Goal: Task Accomplishment & Management: Contribute content

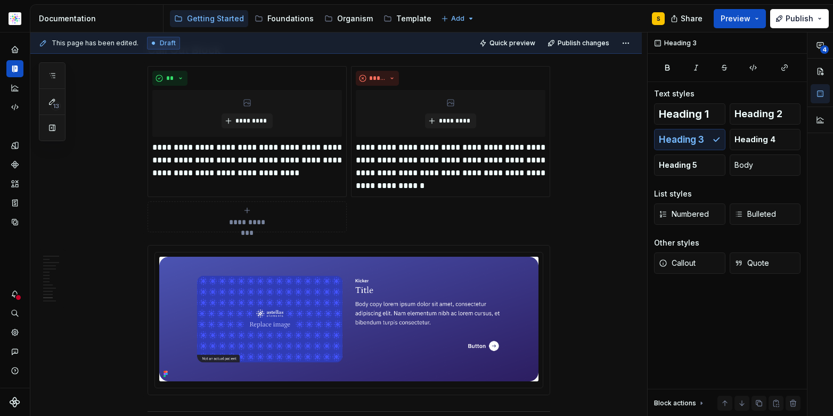
scroll to position [4224, 0]
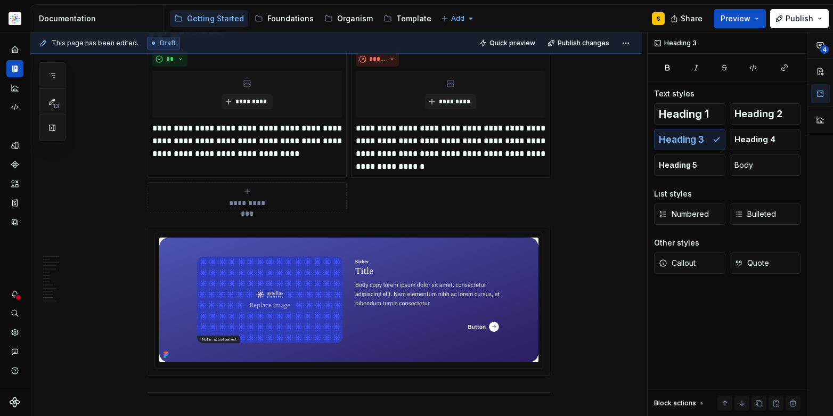
type textarea "*"
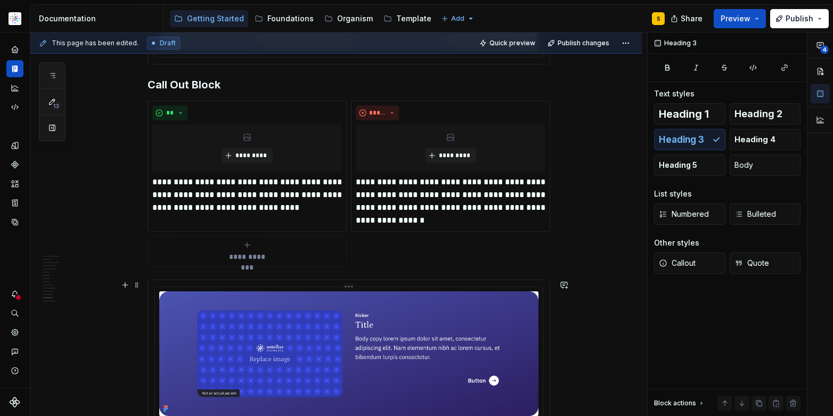
scroll to position [4145, 0]
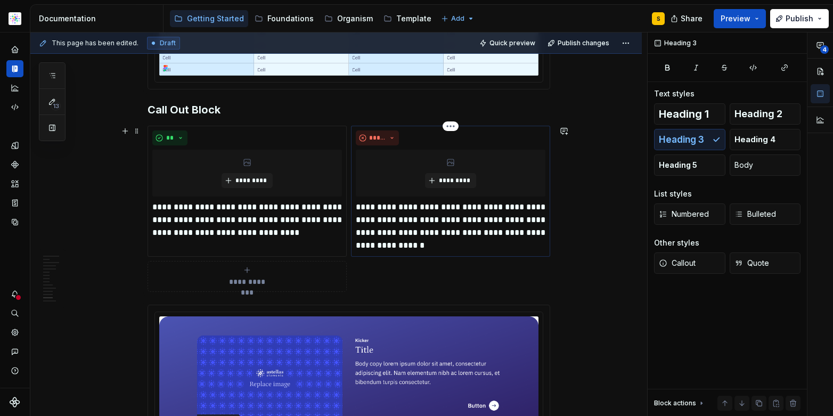
click at [474, 222] on p "**********" at bounding box center [451, 226] width 190 height 51
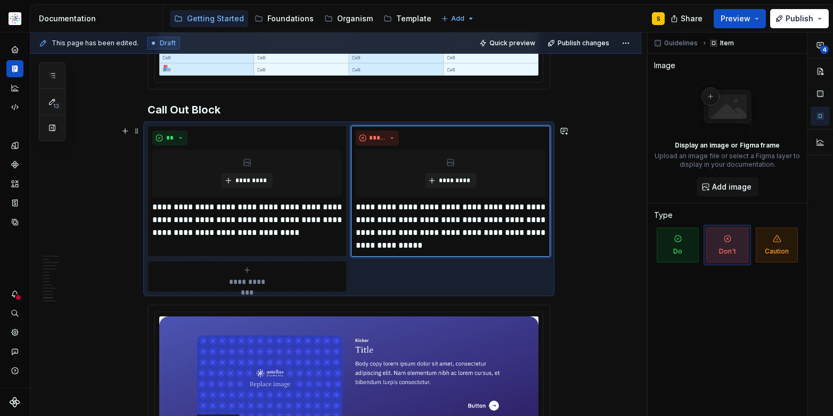
click at [615, 278] on div "**********" at bounding box center [338, 224] width 617 height 384
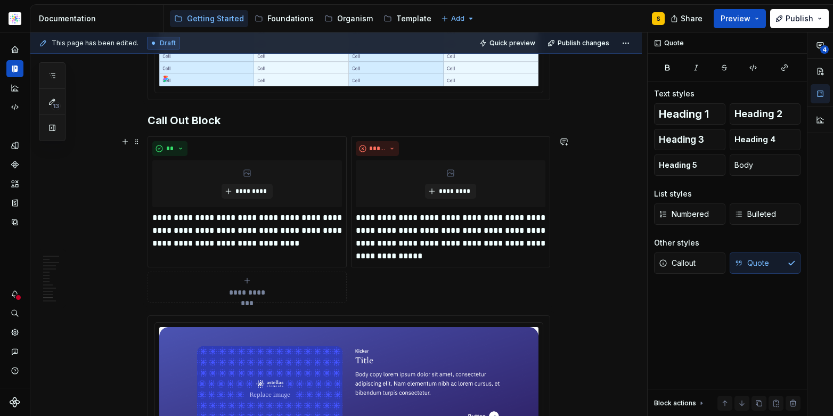
scroll to position [4124, 0]
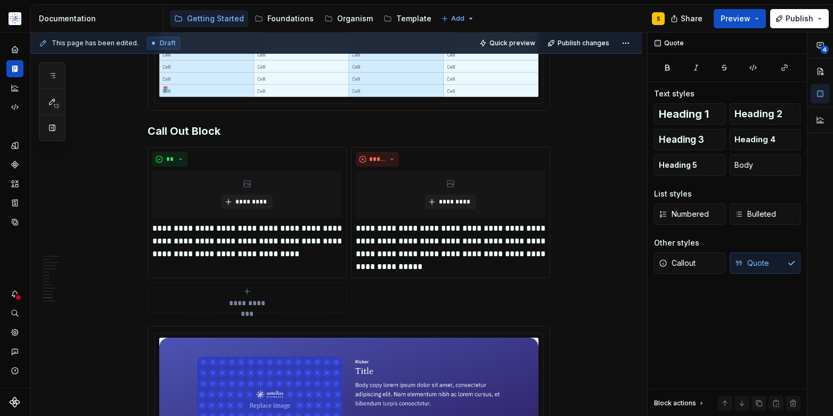
click at [14, 17] on html "Astellas Pro S Design system data Documentation Accessibility guide for tree Pa…" at bounding box center [416, 208] width 833 height 416
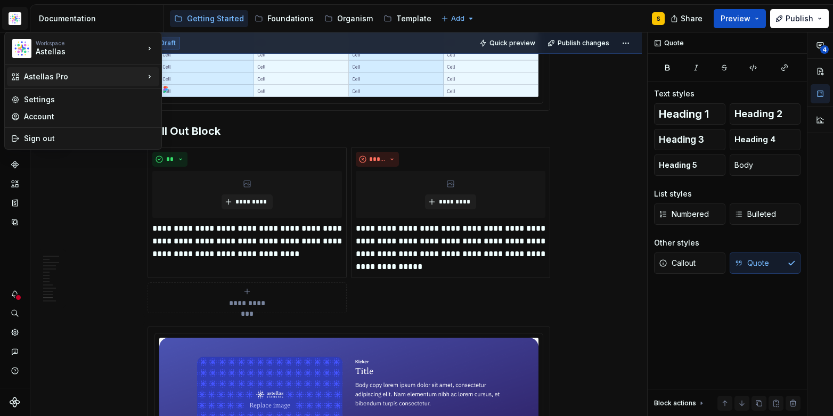
click at [150, 74] on icon at bounding box center [149, 76] width 11 height 11
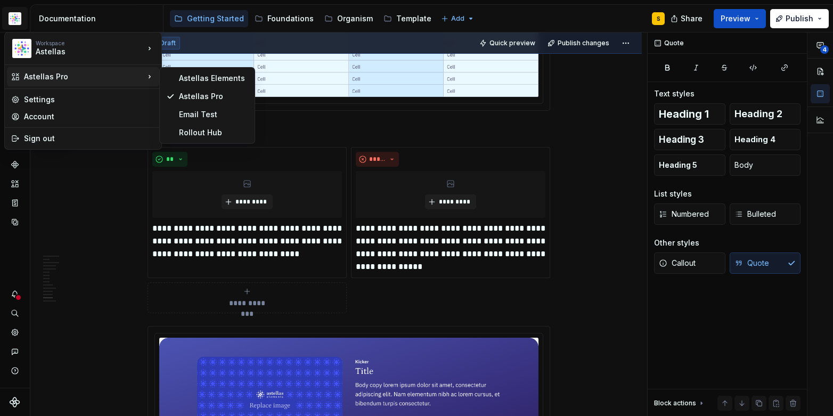
click at [149, 76] on icon at bounding box center [149, 76] width 11 height 11
click at [13, 17] on html "Astellas Pro S Design system data Documentation Accessibility guide for tree Pa…" at bounding box center [416, 208] width 833 height 416
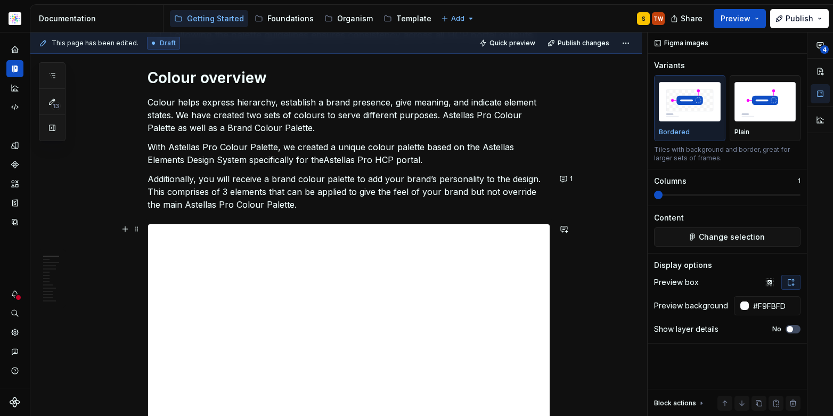
scroll to position [183, 0]
click at [51, 73] on icon "button" at bounding box center [52, 75] width 9 height 9
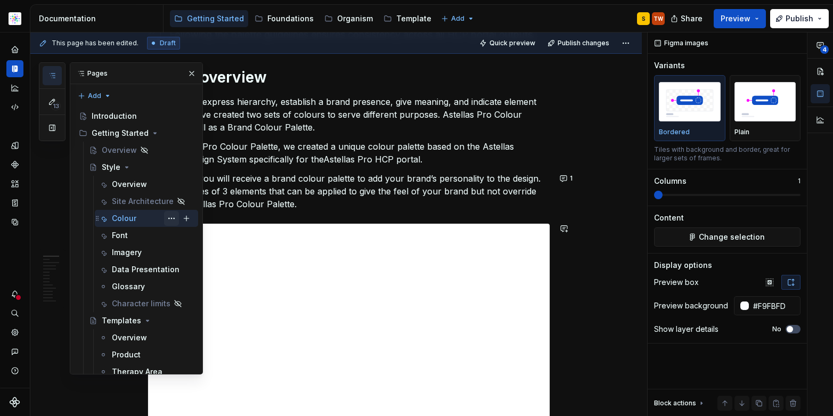
click at [166, 218] on button "Page tree" at bounding box center [171, 218] width 15 height 15
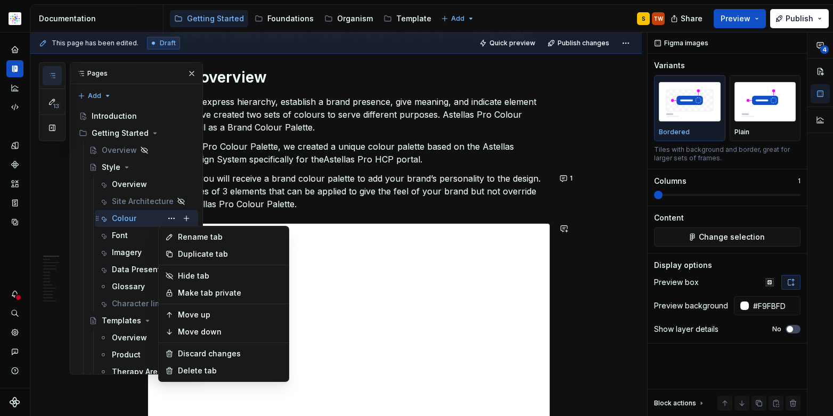
click at [164, 217] on div "13 Pages Add Accessibility guide for tree Page tree. Navigate the tree with the…" at bounding box center [121, 218] width 164 height 312
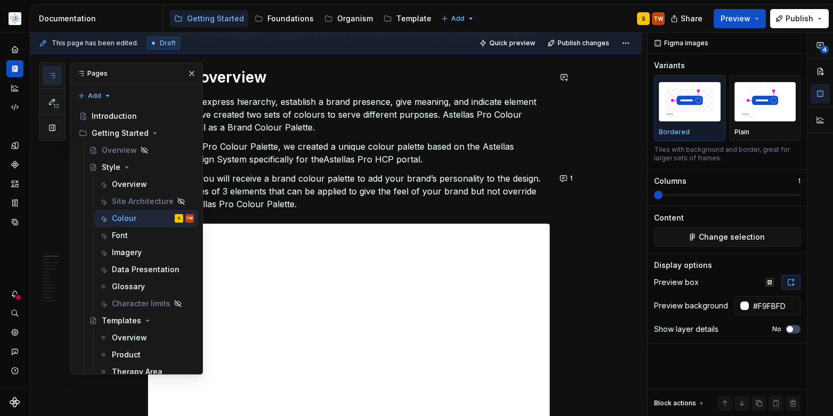
type textarea "*"
drag, startPoint x: 267, startPoint y: 85, endPoint x: 280, endPoint y: 83, distance: 13.5
click at [267, 85] on h1 "Colour overview" at bounding box center [349, 77] width 403 height 19
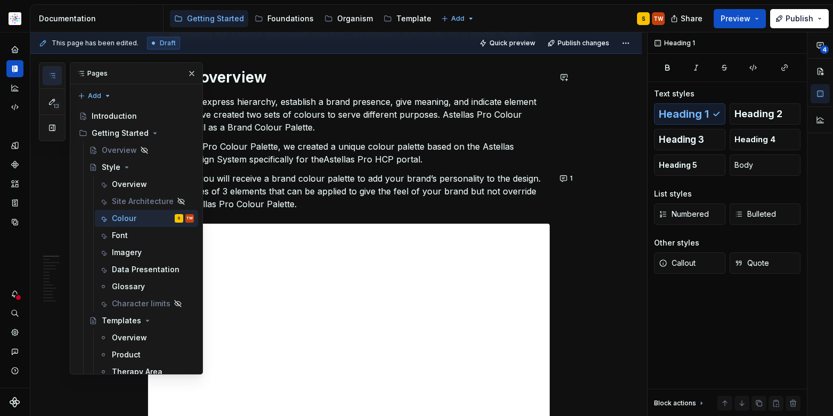
click at [281, 112] on p "Colour helps express hierarchy, establish a brand presence, give meaning, and i…" at bounding box center [349, 114] width 403 height 38
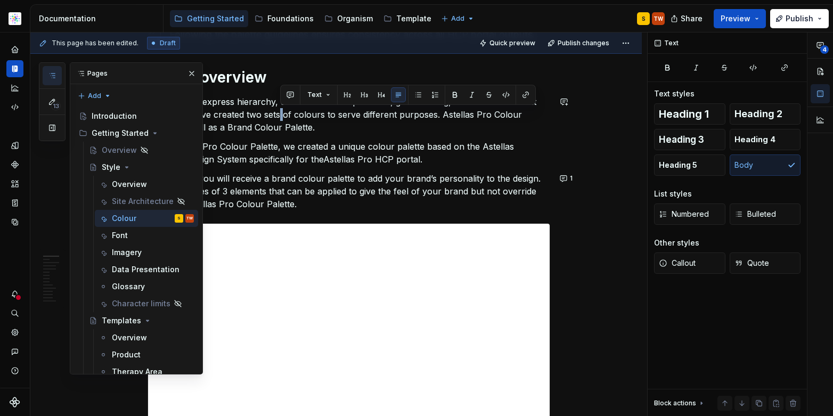
click at [251, 112] on p "Colour helps express hierarchy, establish a brand presence, give meaning, and i…" at bounding box center [349, 114] width 403 height 38
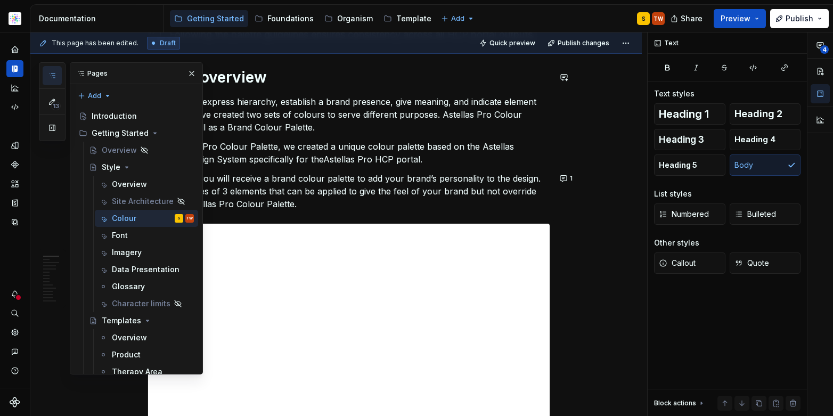
click at [189, 75] on button "button" at bounding box center [191, 73] width 15 height 15
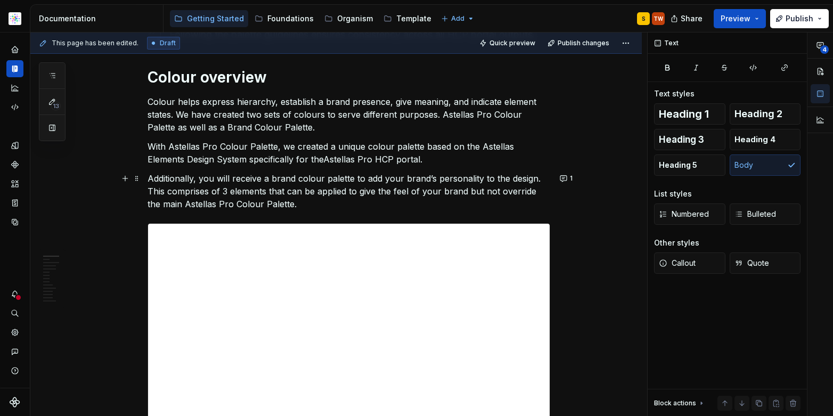
click at [294, 205] on p "Additionally, you will receive a brand colour palette to add your brand’s perso…" at bounding box center [349, 191] width 403 height 38
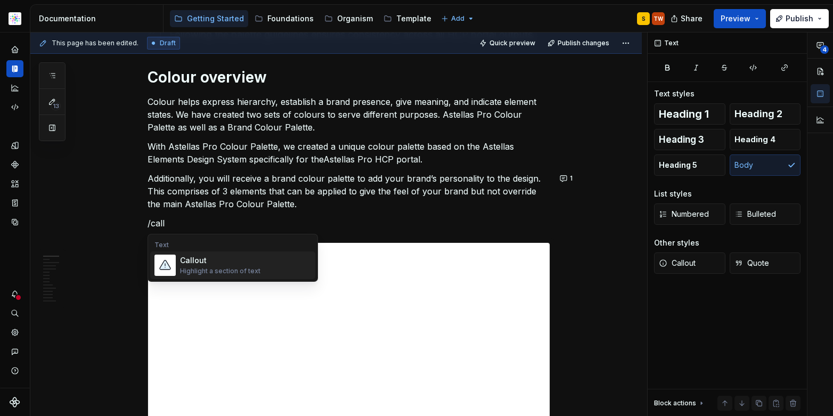
click at [189, 262] on div "Callout" at bounding box center [220, 260] width 80 height 11
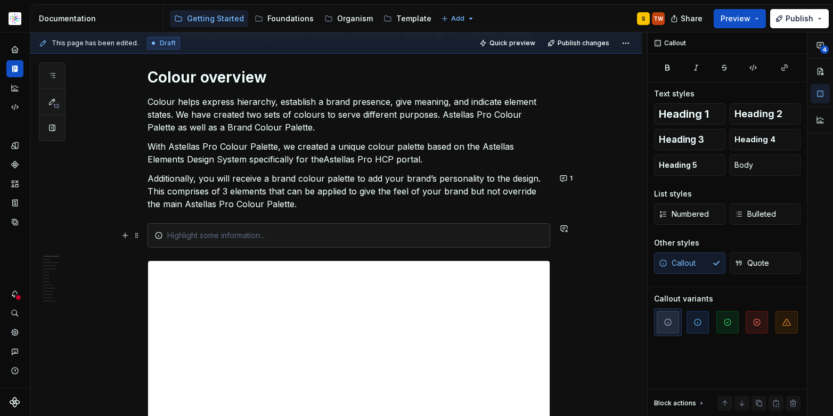
click at [505, 231] on div at bounding box center [355, 235] width 376 height 11
click at [503, 225] on div at bounding box center [349, 235] width 403 height 25
click at [475, 202] on p "Additionally, you will receive a brand colour palette to add your brand’s perso…" at bounding box center [349, 191] width 403 height 38
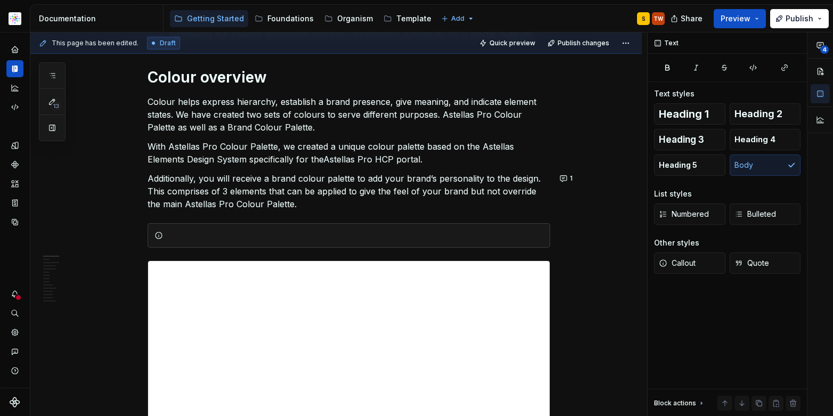
click at [478, 225] on div at bounding box center [349, 235] width 403 height 25
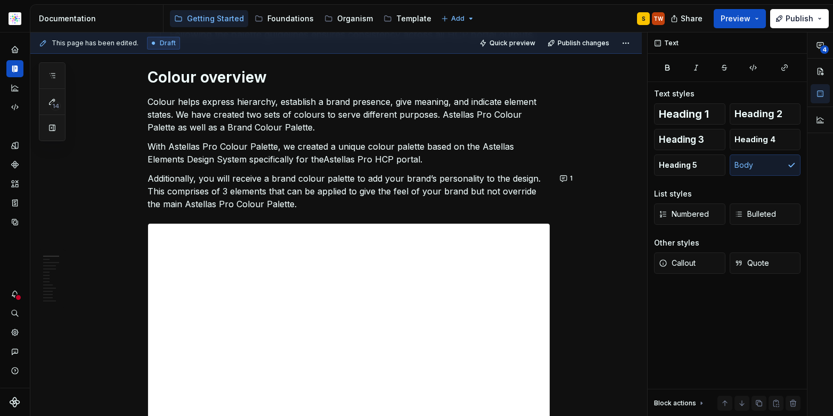
click at [9, 25] on html "Astellas Pro S Design system data Documentation Accessibility guide for tree Pa…" at bounding box center [416, 208] width 833 height 416
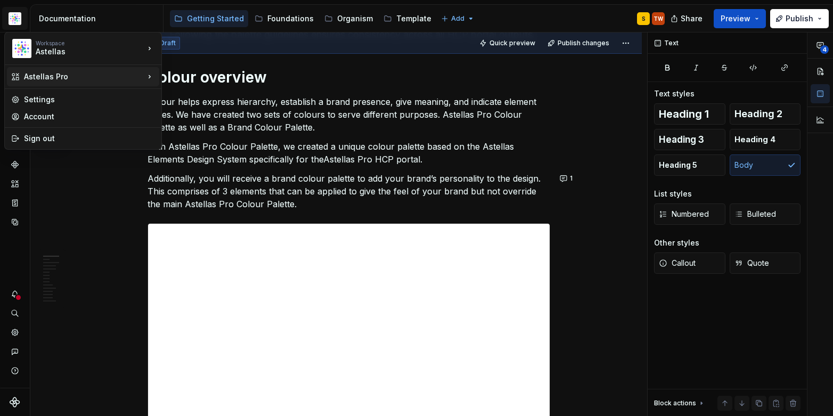
click at [149, 71] on icon at bounding box center [149, 76] width 11 height 11
click at [204, 132] on div "SN Structure test" at bounding box center [213, 132] width 69 height 11
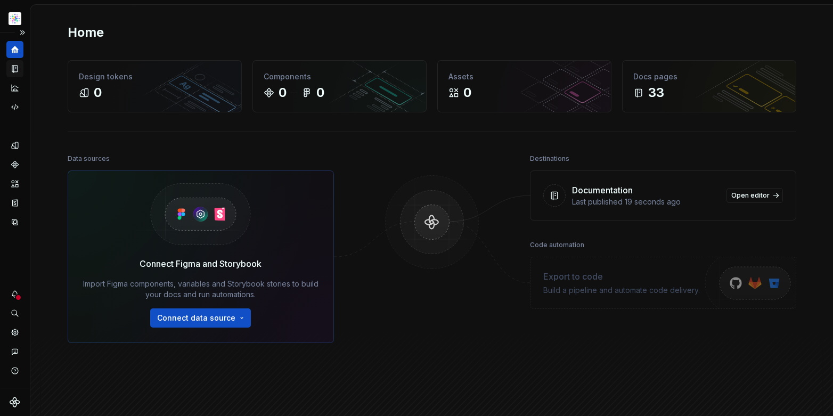
click at [12, 68] on icon "Documentation" at bounding box center [14, 69] width 5 height 7
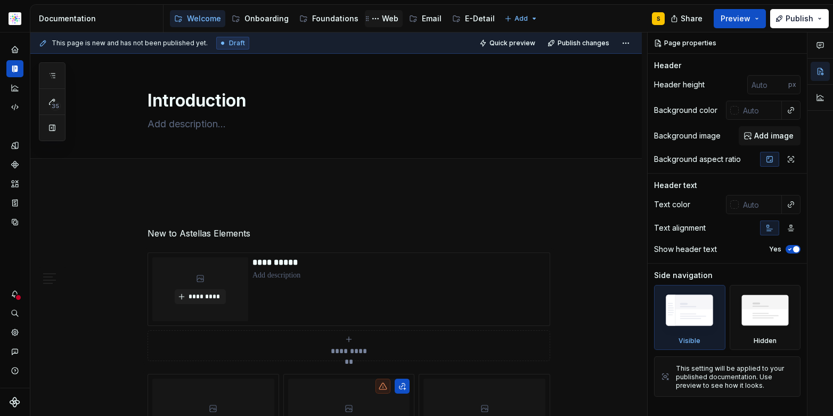
click at [384, 17] on div "Web" at bounding box center [390, 18] width 17 height 11
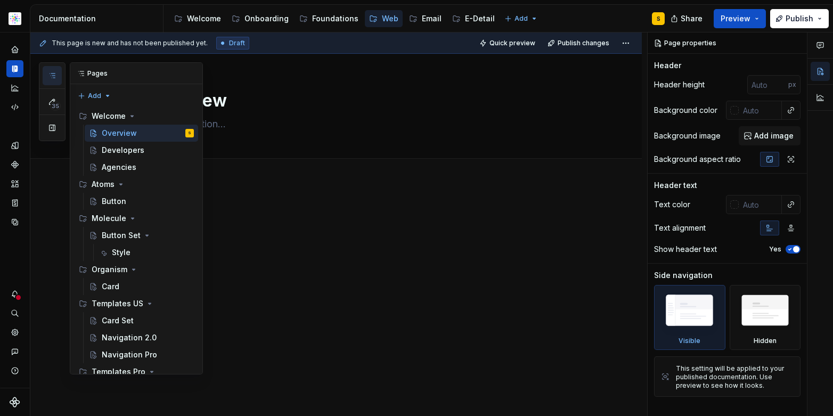
click at [52, 76] on icon "button" at bounding box center [52, 75] width 9 height 9
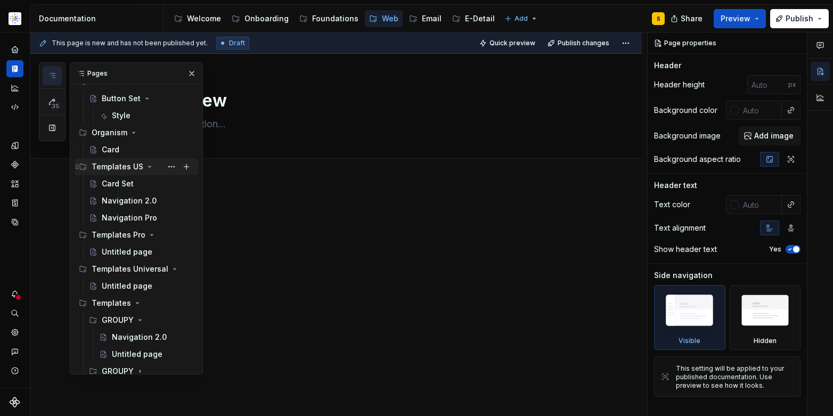
scroll to position [162, 0]
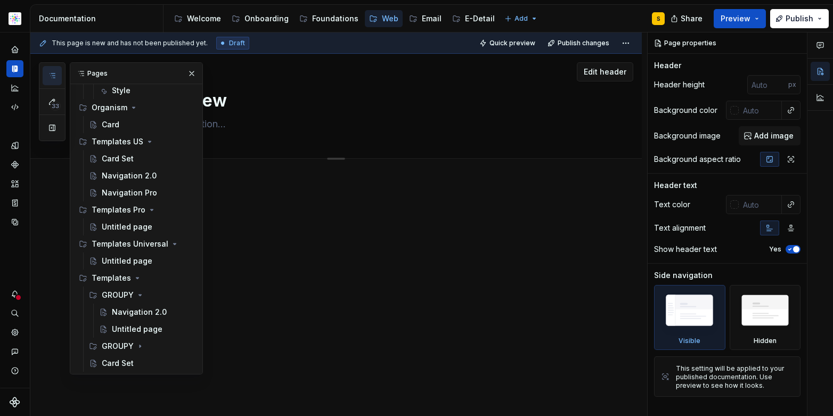
click at [187, 74] on button "button" at bounding box center [191, 73] width 15 height 15
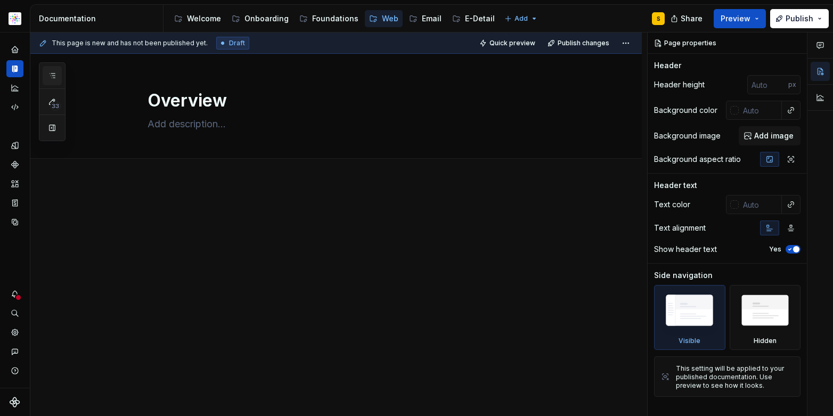
click at [53, 76] on icon "button" at bounding box center [52, 75] width 9 height 9
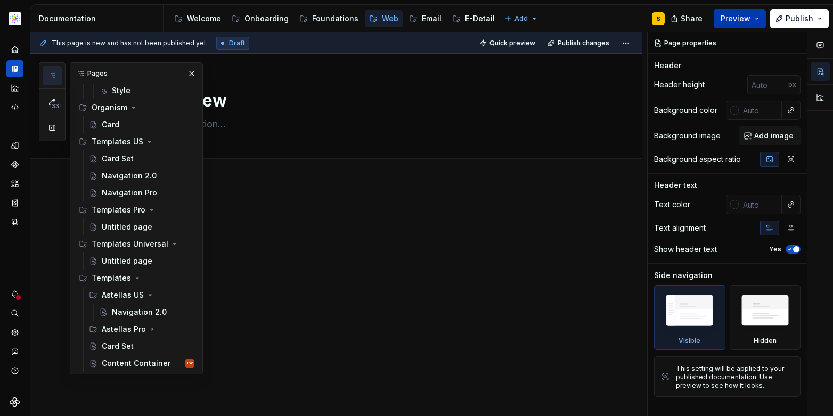
click at [758, 21] on button "Preview" at bounding box center [740, 18] width 52 height 19
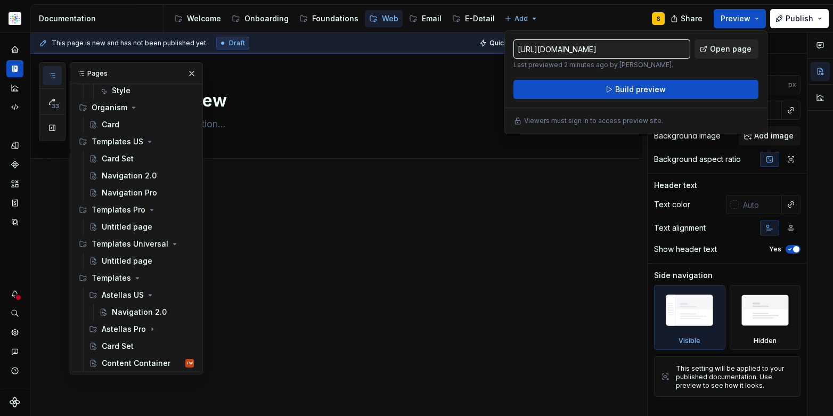
click at [727, 46] on span "Open page" at bounding box center [731, 49] width 42 height 11
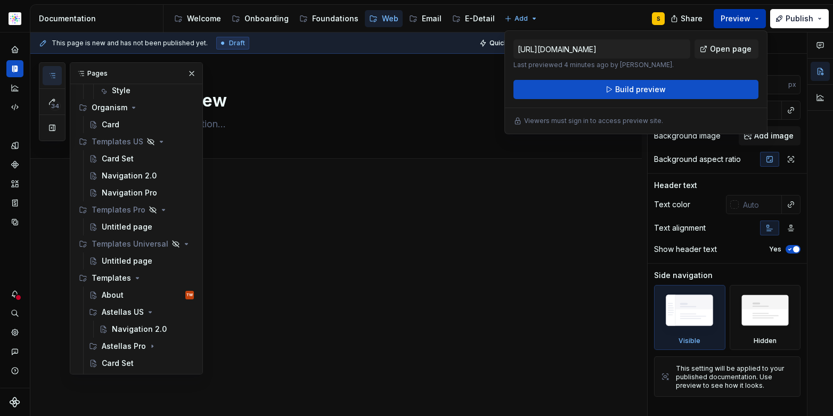
click at [746, 16] on span "Preview" at bounding box center [736, 18] width 30 height 11
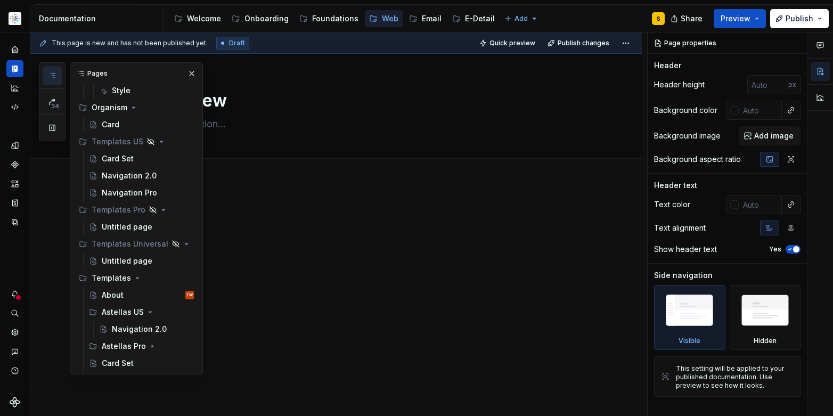
click at [288, 238] on div at bounding box center [349, 228] width 403 height 40
click at [186, 72] on button "button" at bounding box center [191, 73] width 15 height 15
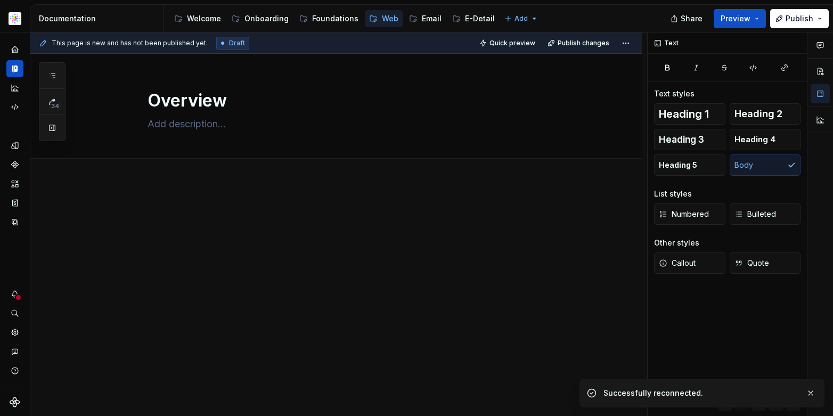
type textarea "*"
